Goal: Navigation & Orientation: Find specific page/section

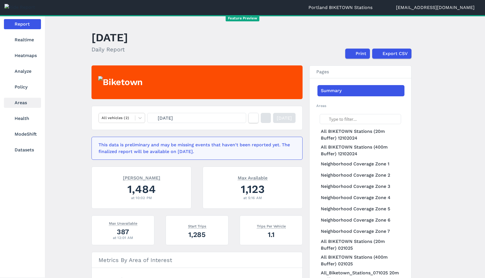
click at [31, 103] on link "Areas" at bounding box center [22, 103] width 37 height 10
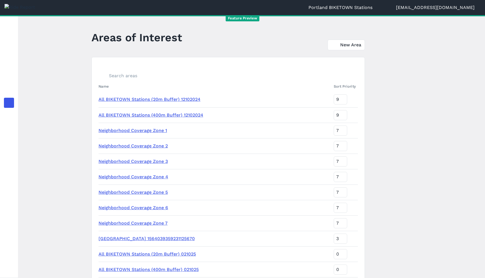
click at [397, 57] on main "Areas of Interest New Area Name Sort Priority All BIKETOWN Stations (20m Buffer…" at bounding box center [251, 146] width 467 height 263
click at [352, 47] on link "New Area" at bounding box center [346, 45] width 37 height 11
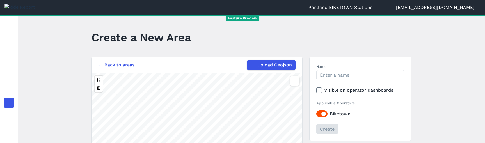
drag, startPoint x: 459, startPoint y: 107, endPoint x: 454, endPoint y: 90, distance: 17.9
click at [454, 90] on main "Create a New Area ← Back to areas Upload Geojson 2 mi Name Visible on operator …" at bounding box center [251, 79] width 467 height 128
click at [126, 65] on link "← Back to areas" at bounding box center [117, 65] width 36 height 7
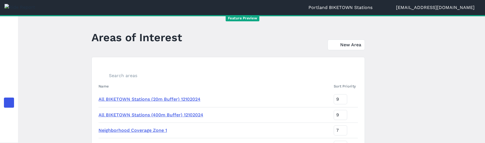
click at [392, 57] on main "Areas of Interest New Area Name Sort Priority All BIKETOWN Stations (20m Buffer…" at bounding box center [251, 79] width 467 height 128
click at [171, 101] on link "All BIKETOWN Stations (20m Buffer) 12102024" at bounding box center [150, 99] width 102 height 5
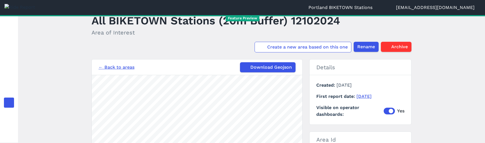
scroll to position [16, 0]
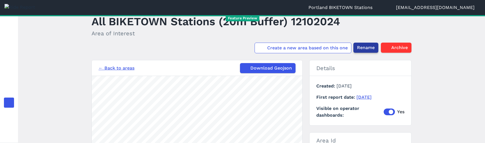
click at [371, 49] on span "Rename" at bounding box center [366, 47] width 18 height 7
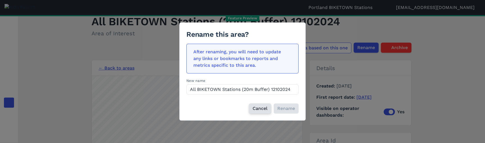
click at [258, 112] on button "Cancel" at bounding box center [260, 109] width 22 height 10
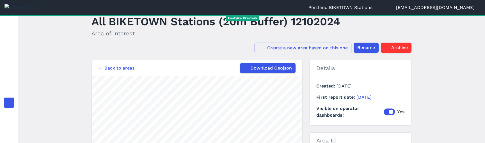
click at [308, 51] on link "Create a new area based on this one" at bounding box center [303, 48] width 97 height 11
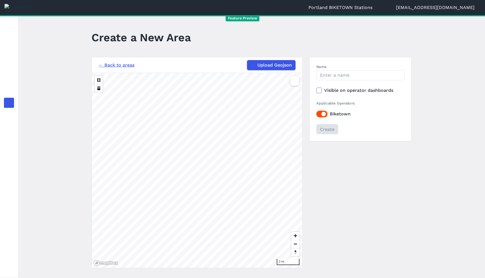
click at [124, 68] on link "← Back to areas" at bounding box center [117, 65] width 36 height 7
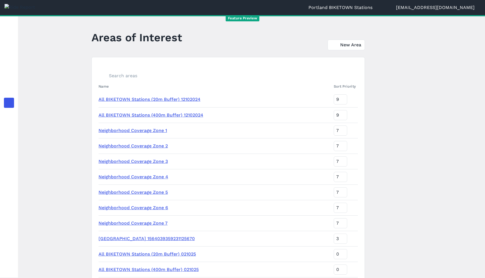
click at [138, 138] on td "Neighborhood Coverage Zone 1" at bounding box center [215, 130] width 233 height 15
click at [139, 131] on link "Neighborhood Coverage Zone 1" at bounding box center [133, 130] width 69 height 5
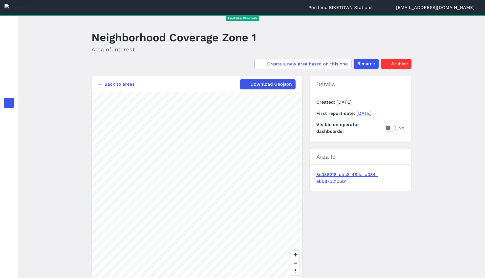
drag, startPoint x: 409, startPoint y: 274, endPoint x: 407, endPoint y: 271, distance: 4.0
click at [408, 273] on div "← Back to areas Download Geojson 2 mi Details Created [DATE] First report date …" at bounding box center [252, 181] width 320 height 211
